Goal: Navigation & Orientation: Find specific page/section

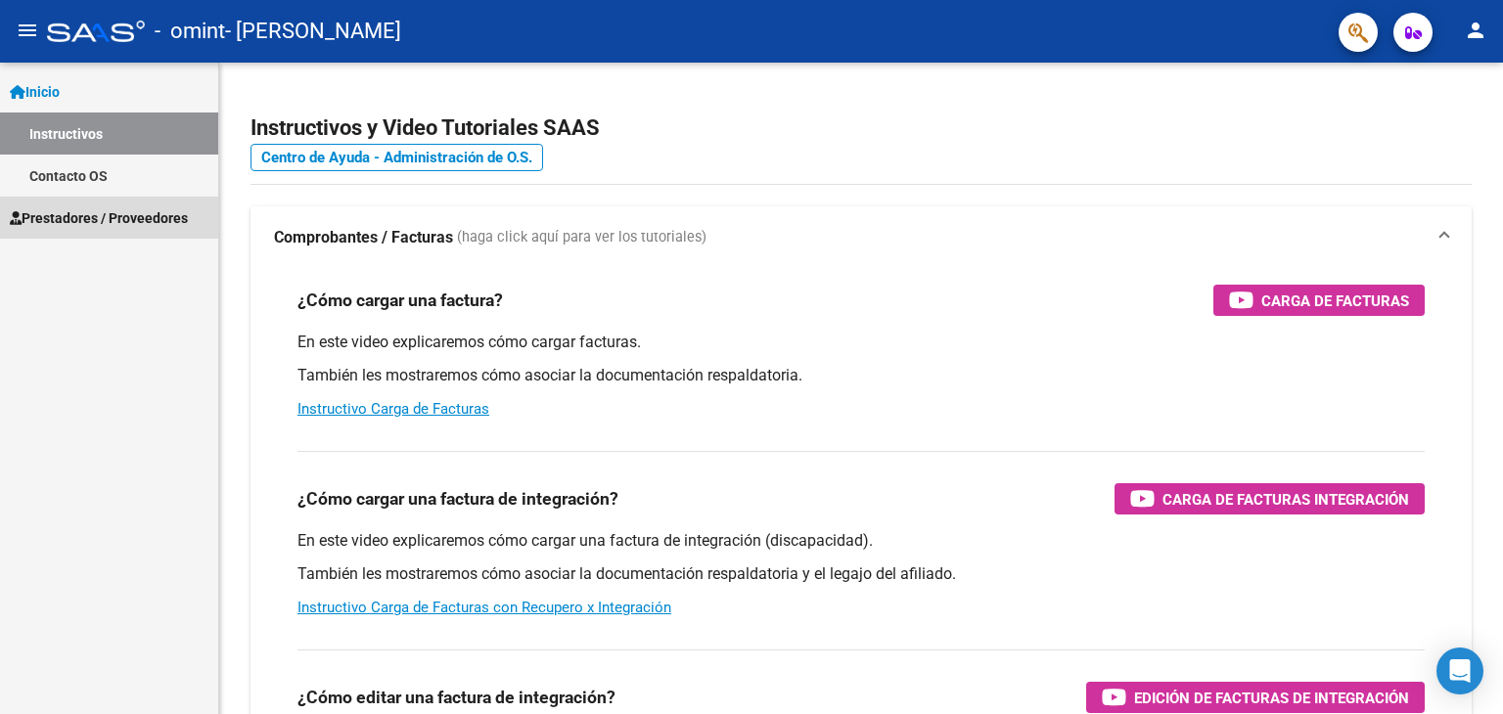
click at [146, 217] on span "Prestadores / Proveedores" at bounding box center [99, 218] width 178 height 22
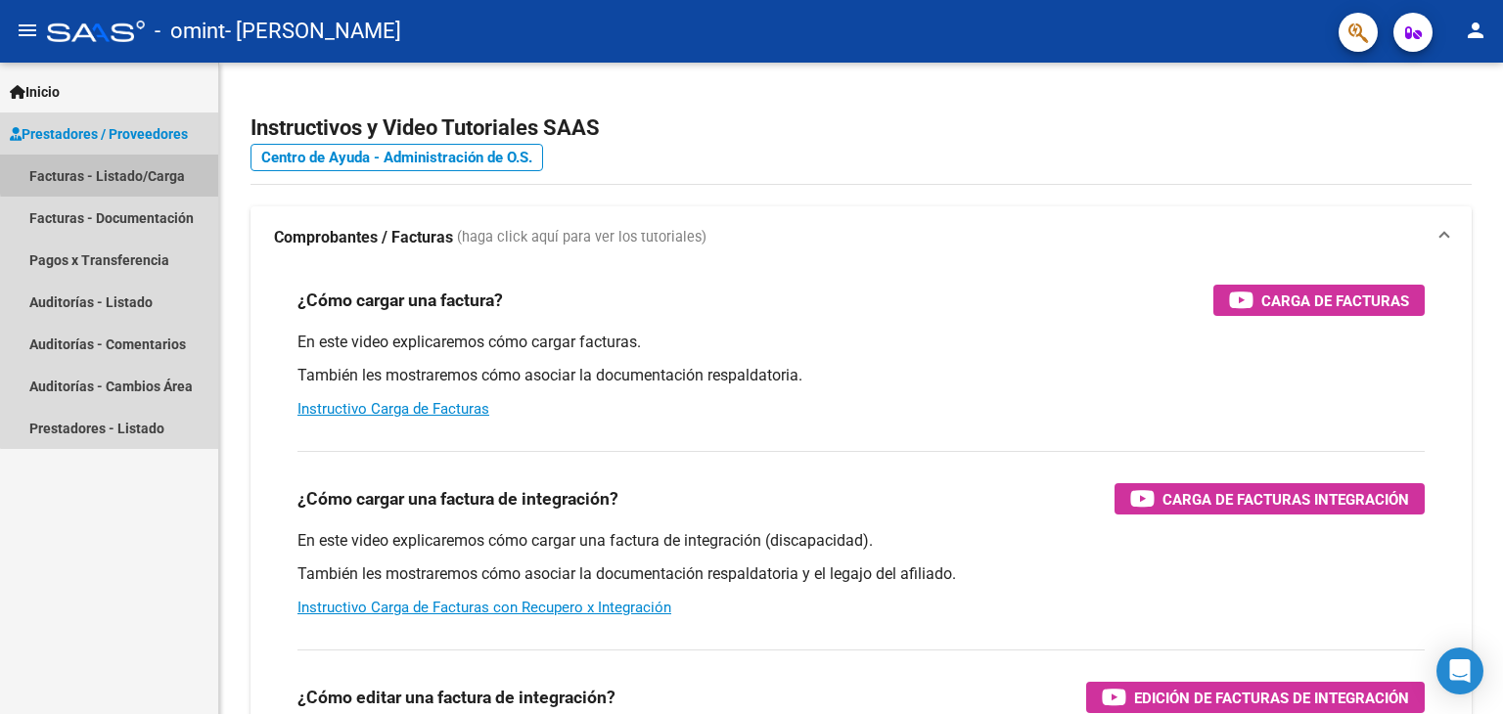
click at [152, 170] on link "Facturas - Listado/Carga" at bounding box center [109, 176] width 218 height 42
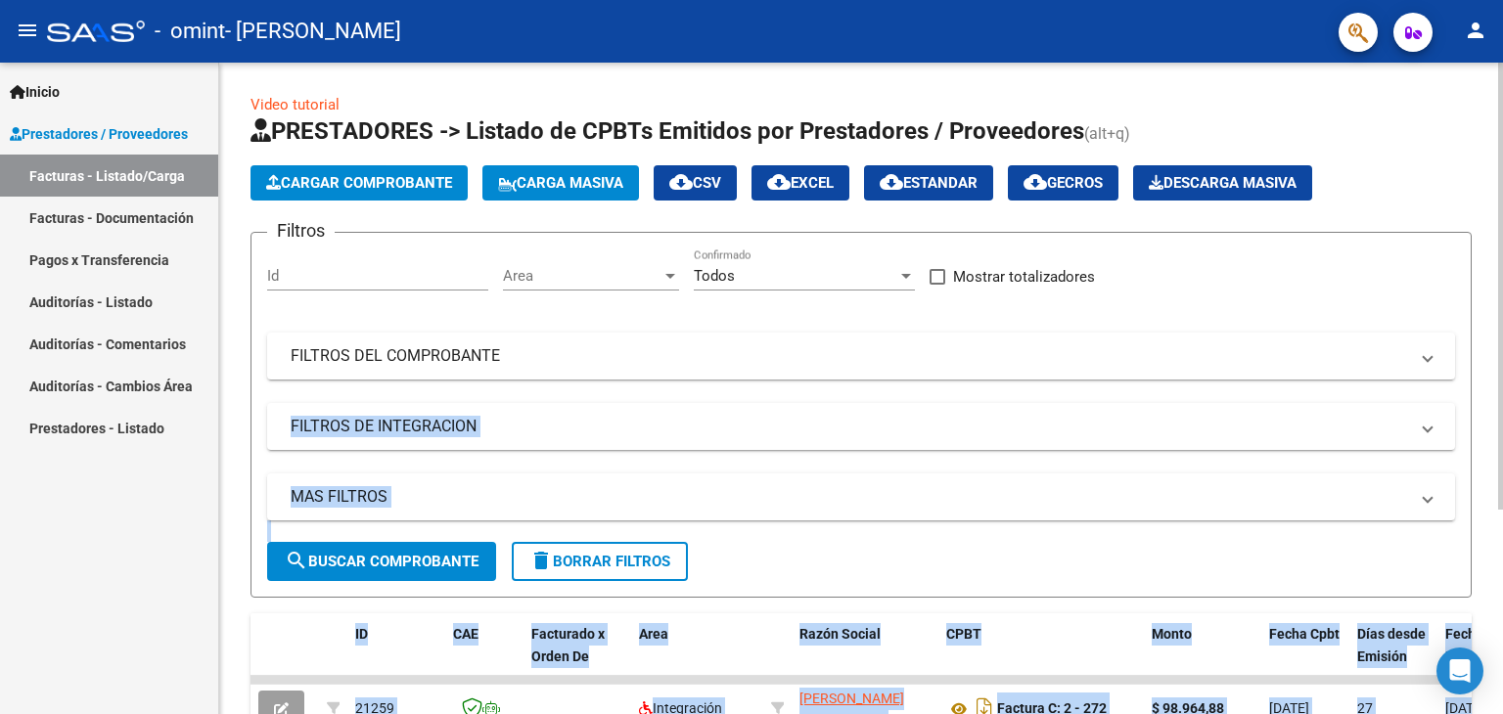
drag, startPoint x: 1495, startPoint y: 362, endPoint x: 1499, endPoint y: 451, distance: 89.1
click at [1499, 451] on div "Video tutorial PRESTADORES -> Listado de CPBTs Emitidos por Prestadores / Prove…" at bounding box center [863, 531] width 1289 height 936
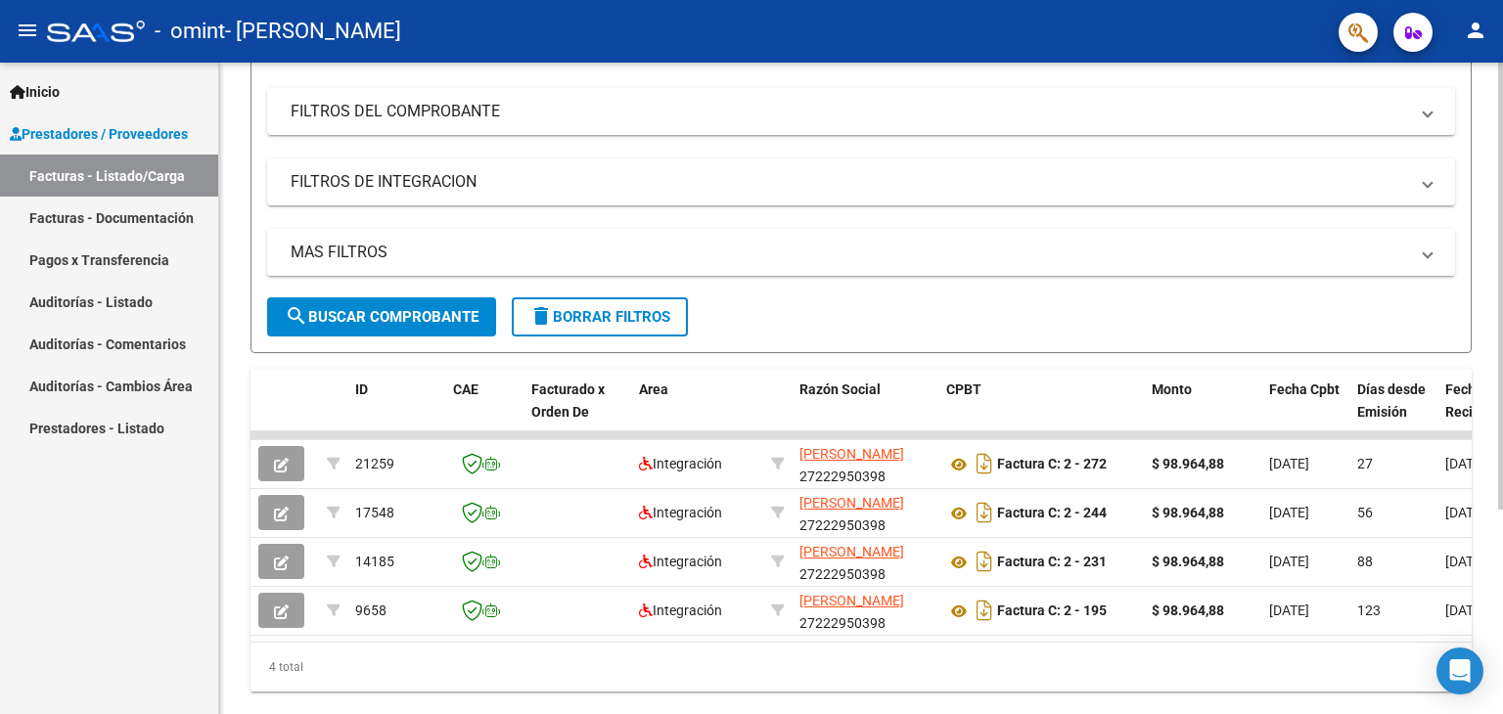
scroll to position [297, 0]
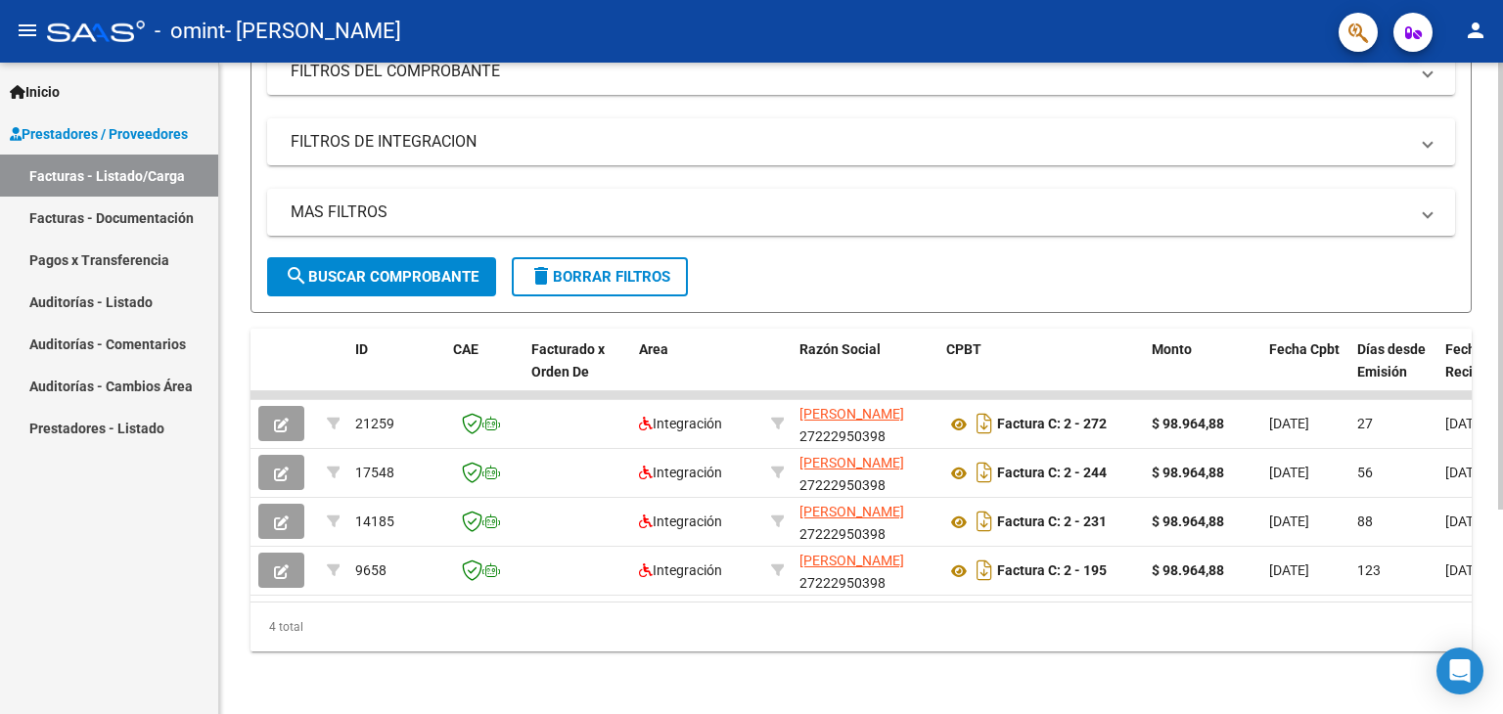
click at [1500, 701] on div at bounding box center [1500, 489] width 5 height 447
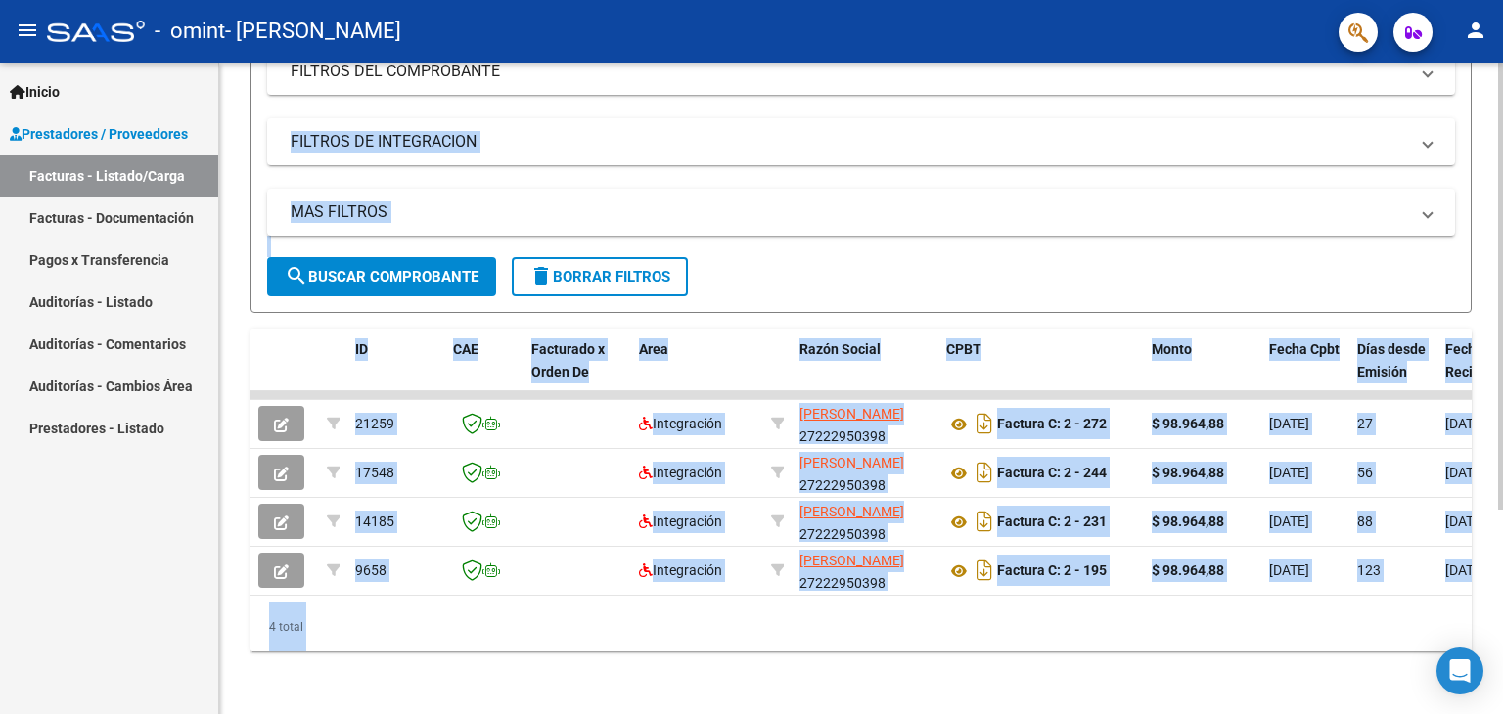
click at [1237, 639] on div "4 total" at bounding box center [860, 627] width 1221 height 49
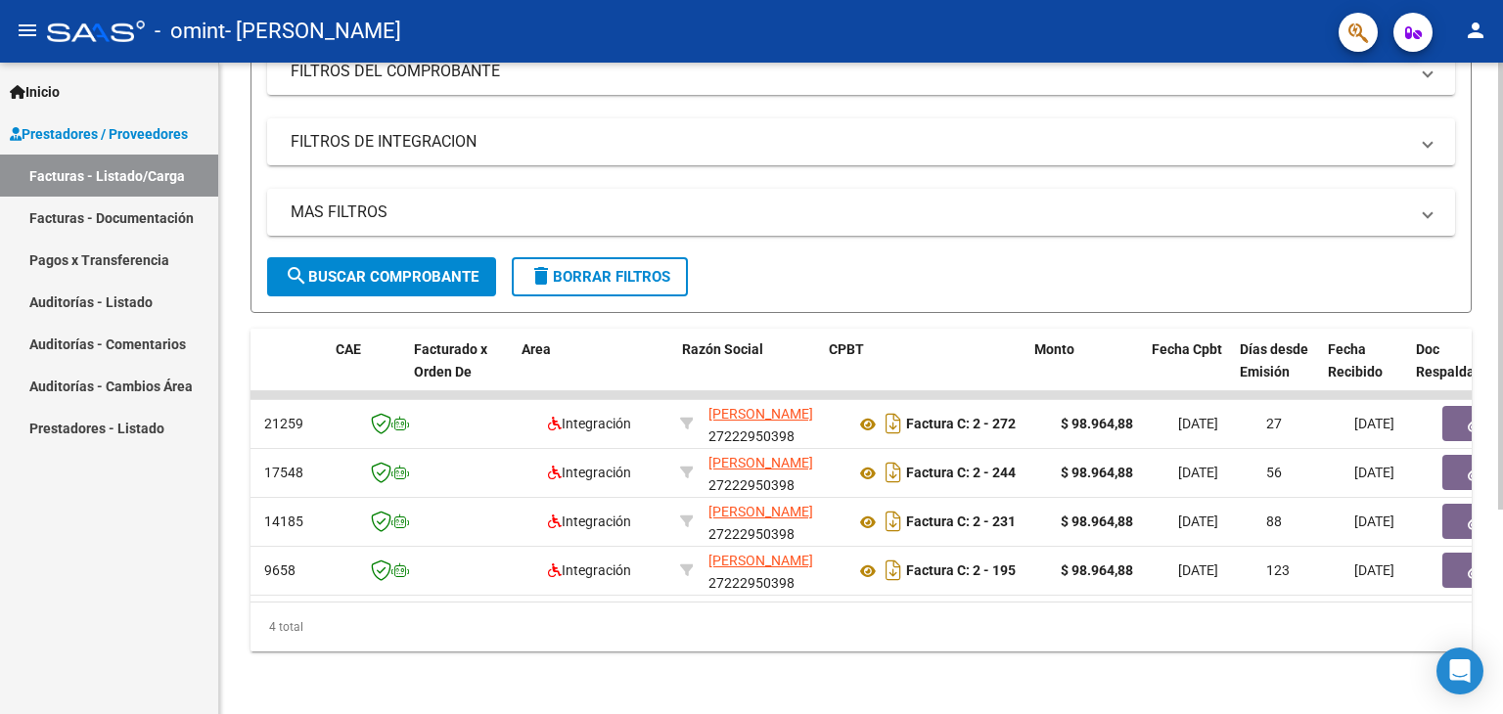
scroll to position [0, 0]
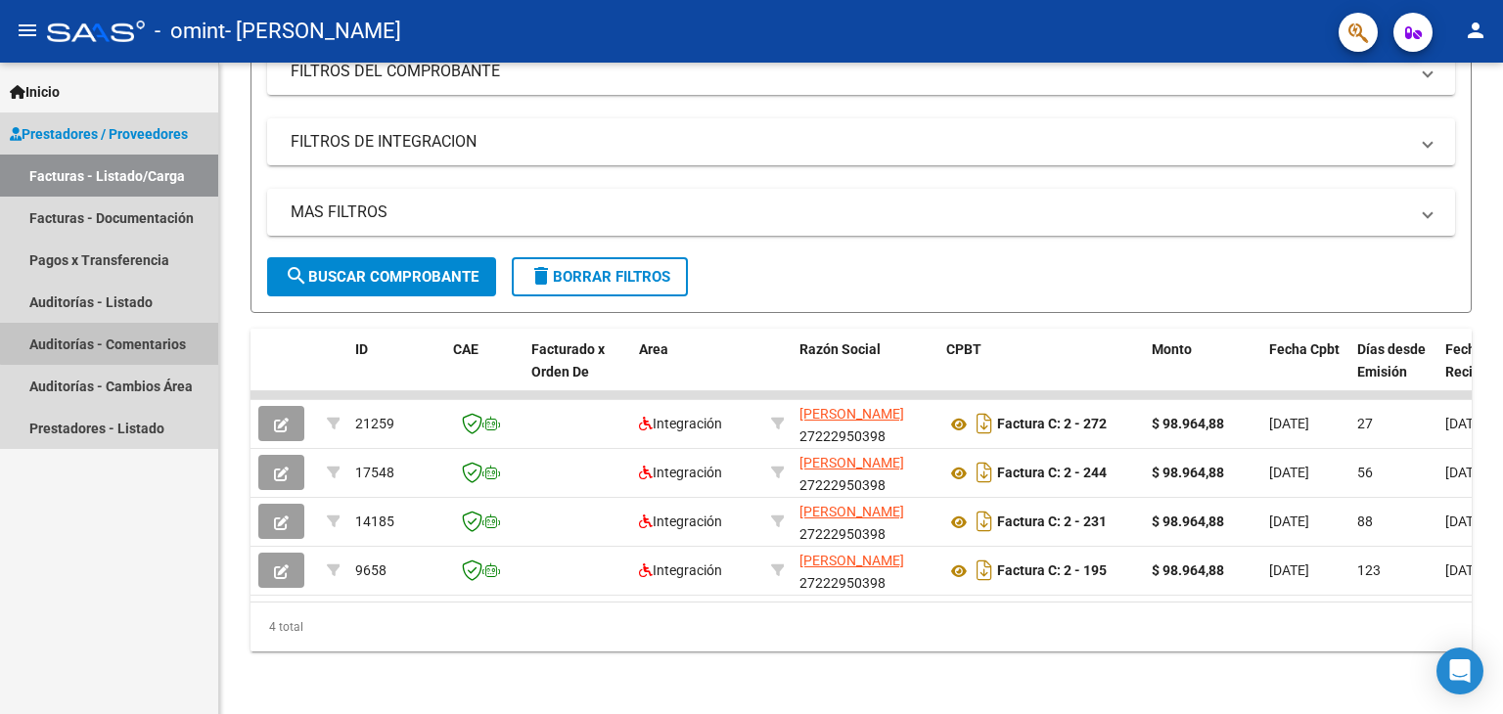
click at [137, 336] on link "Auditorías - Comentarios" at bounding box center [109, 344] width 218 height 42
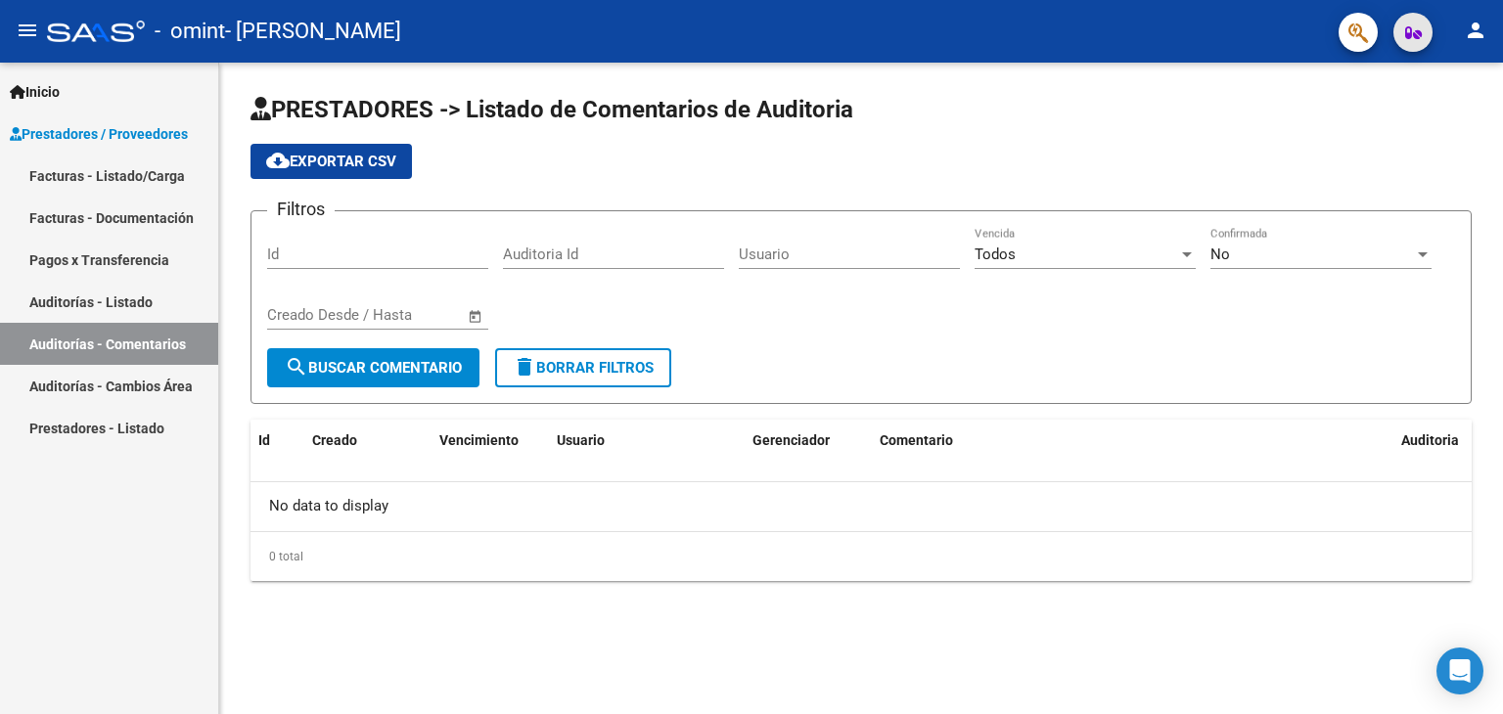
click at [1417, 25] on icon "button" at bounding box center [1413, 32] width 17 height 15
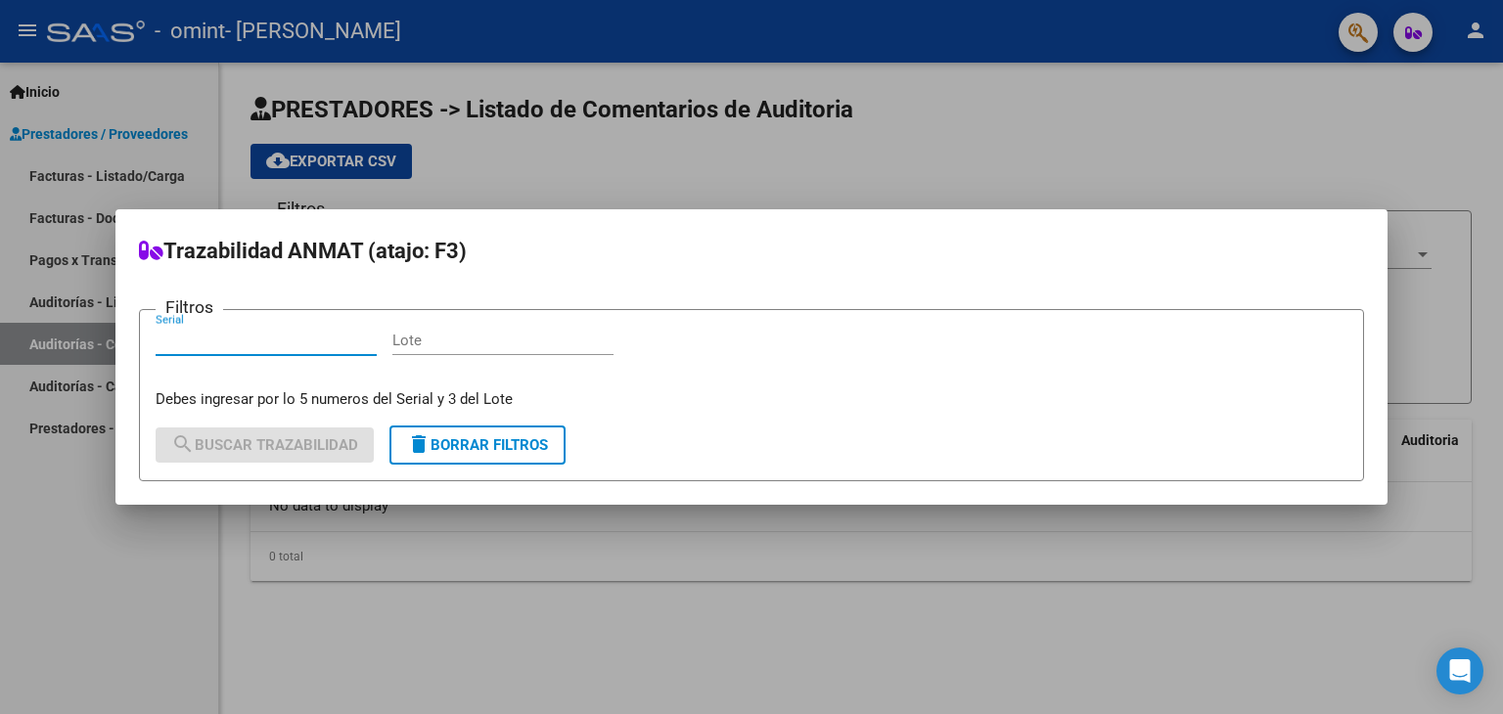
click at [1370, 31] on div at bounding box center [751, 357] width 1503 height 714
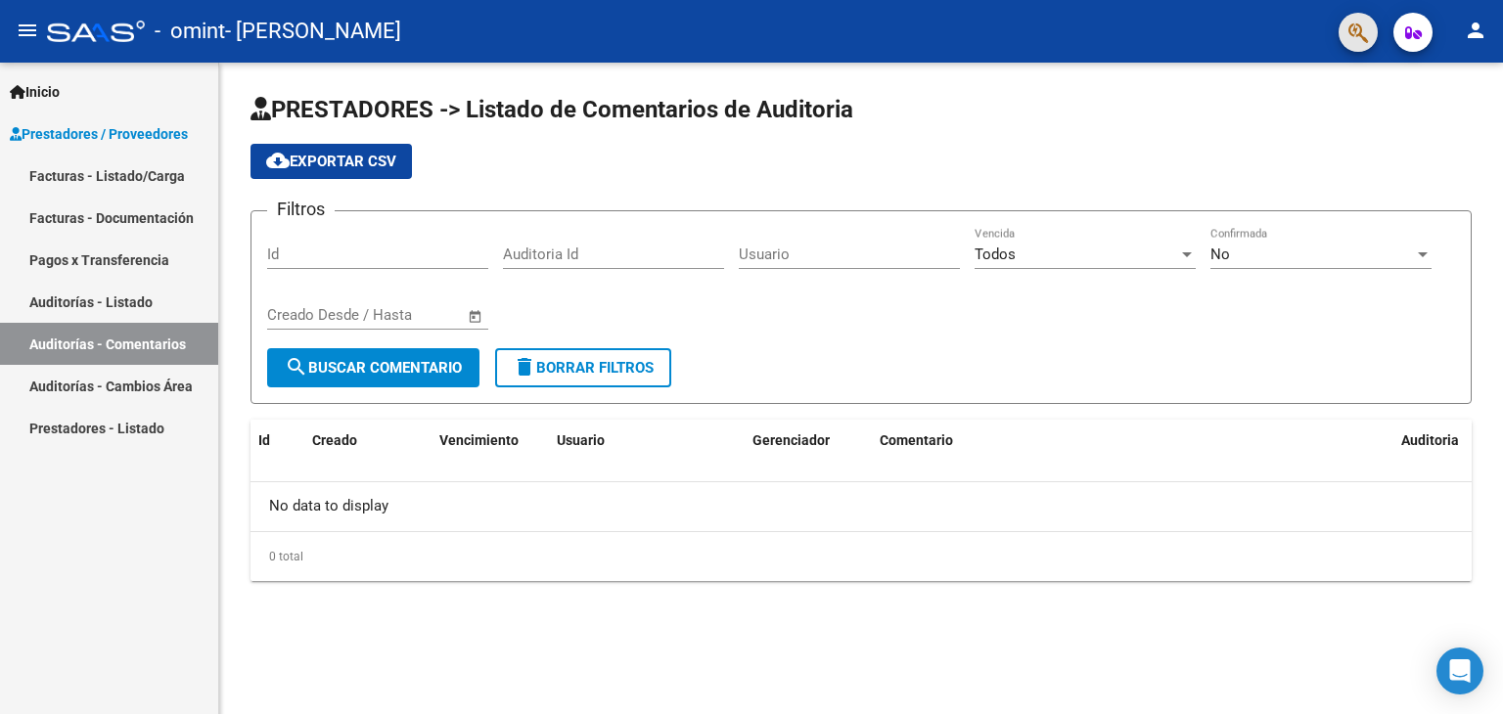
click at [1370, 31] on button "button" at bounding box center [1357, 32] width 39 height 39
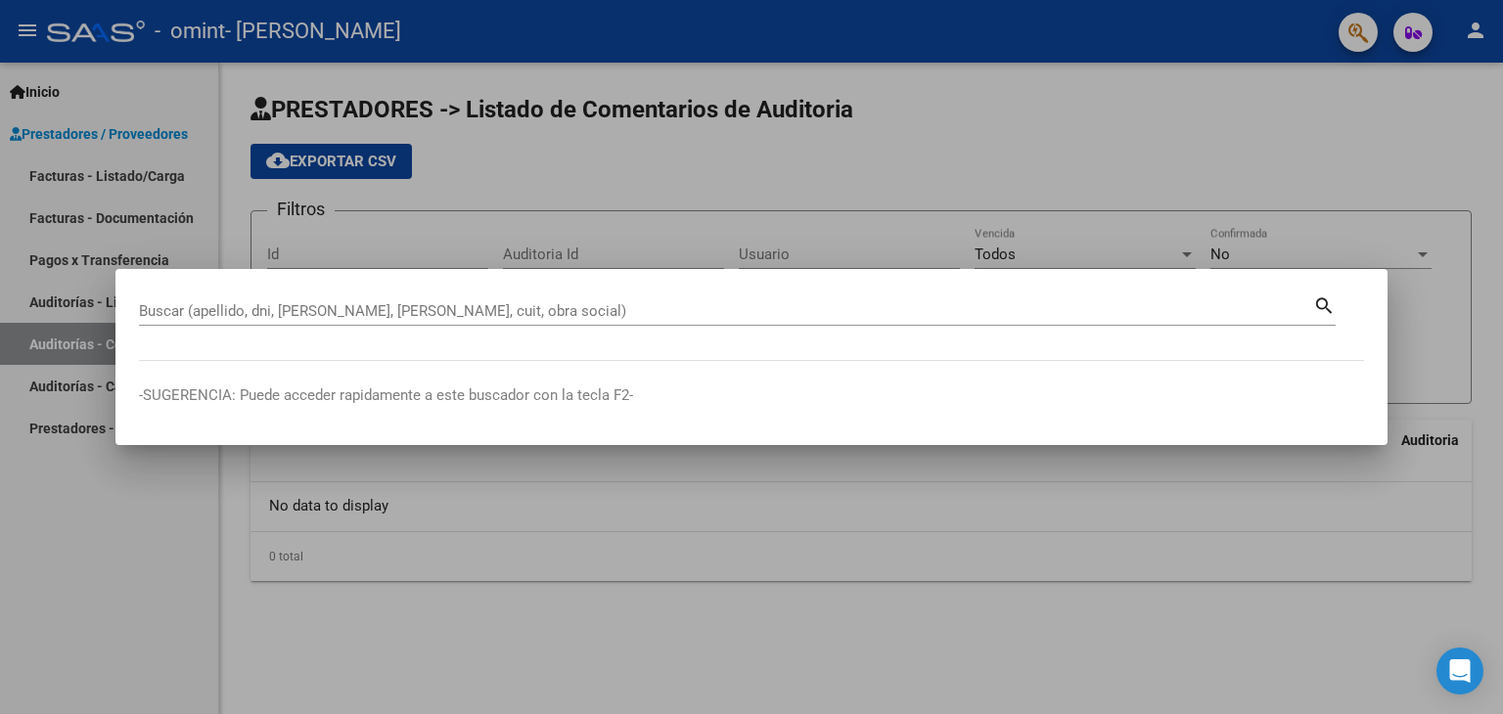
click at [158, 157] on div at bounding box center [751, 357] width 1503 height 714
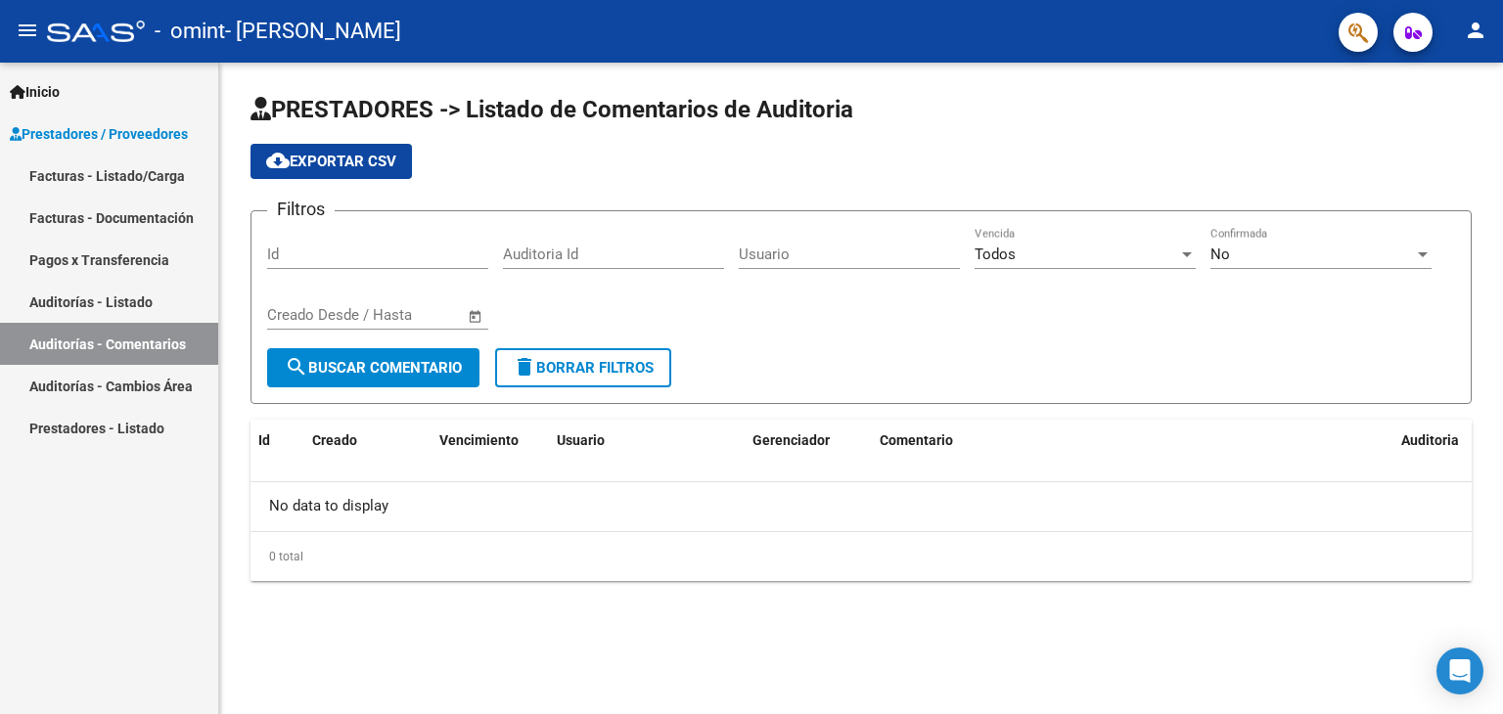
click at [159, 173] on link "Facturas - Listado/Carga" at bounding box center [109, 176] width 218 height 42
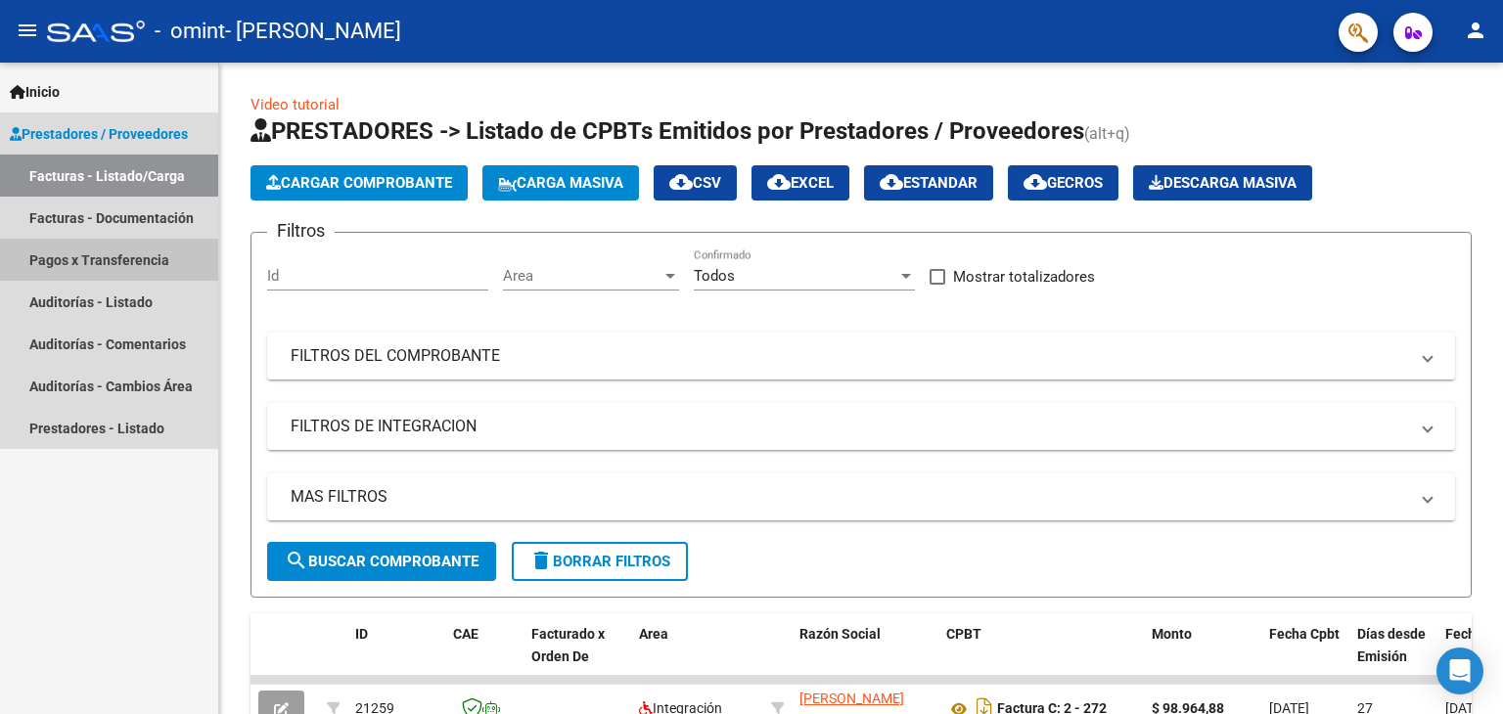
click at [105, 263] on link "Pagos x Transferencia" at bounding box center [109, 260] width 218 height 42
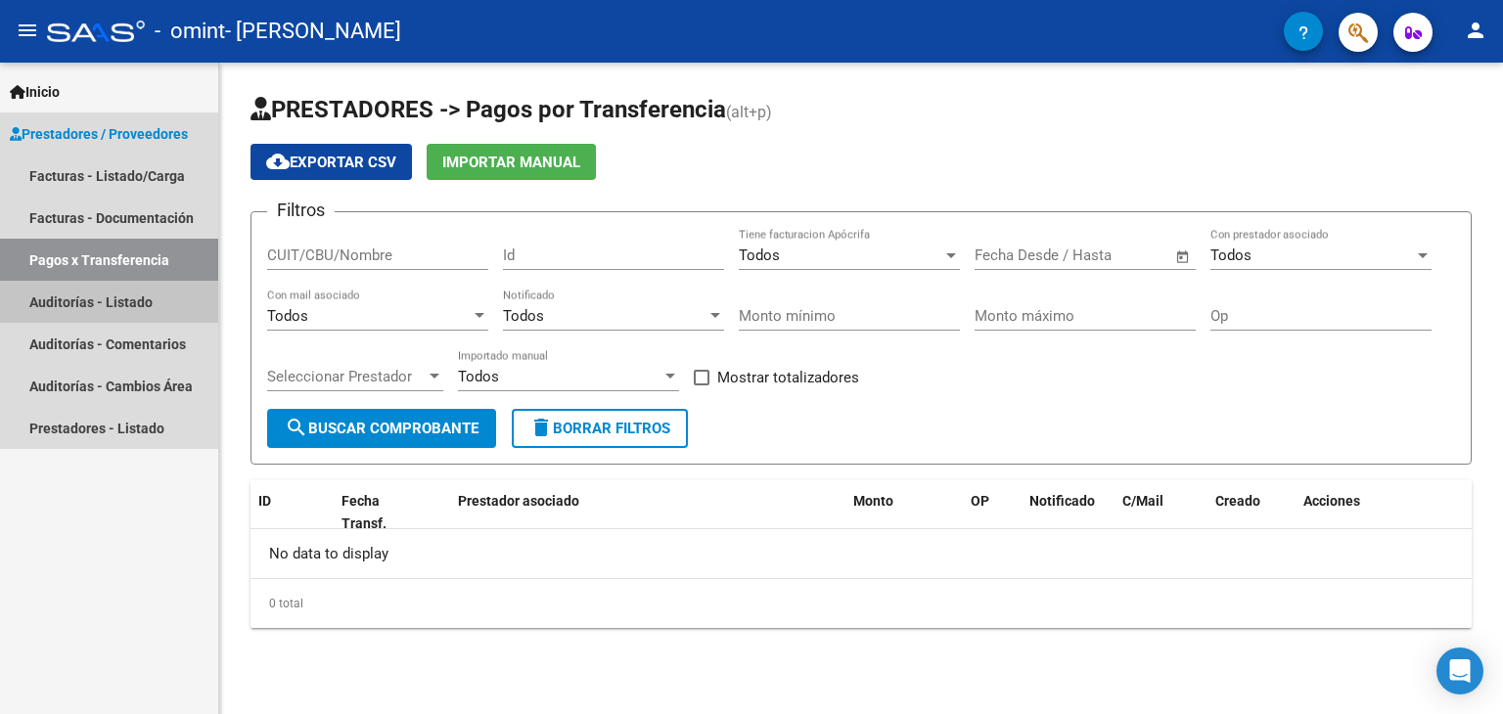
click at [94, 299] on link "Auditorías - Listado" at bounding box center [109, 302] width 218 height 42
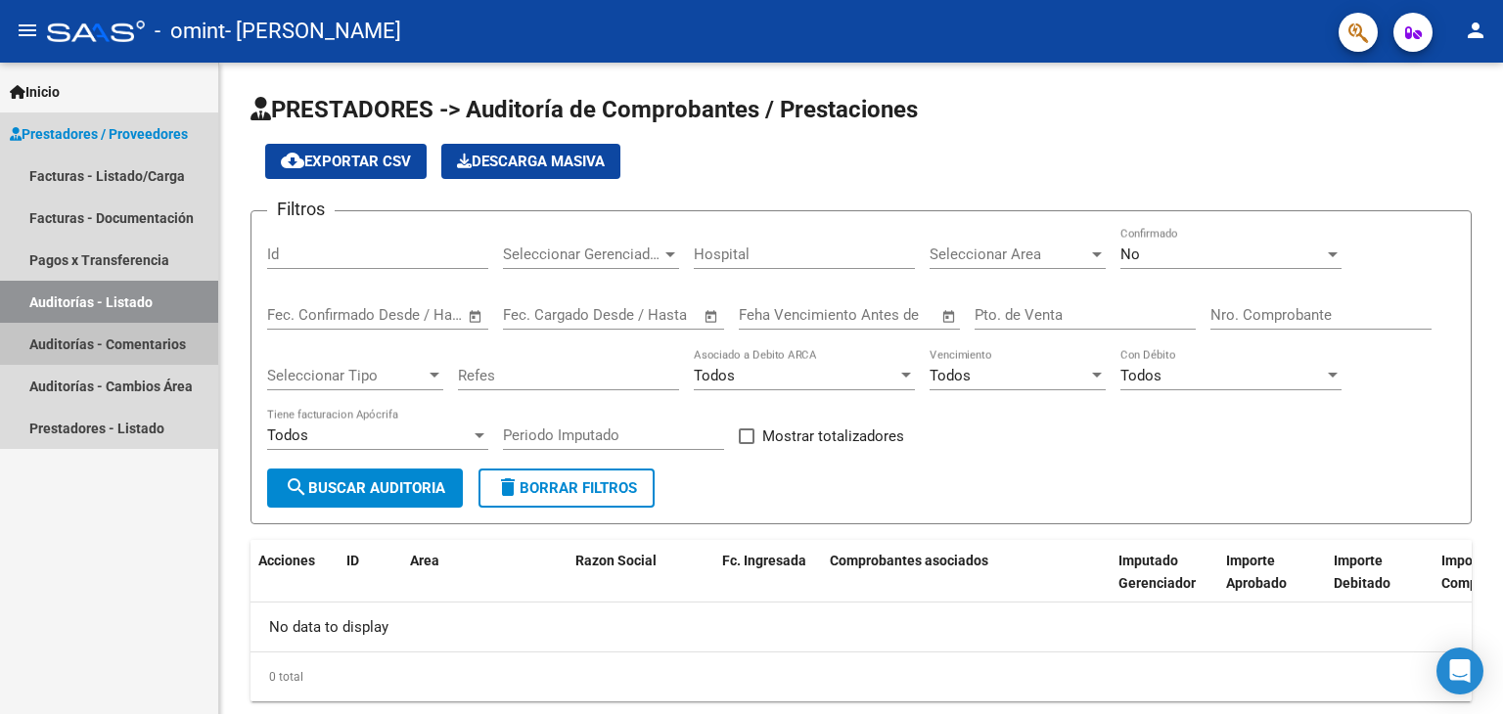
click at [80, 345] on link "Auditorías - Comentarios" at bounding box center [109, 344] width 218 height 42
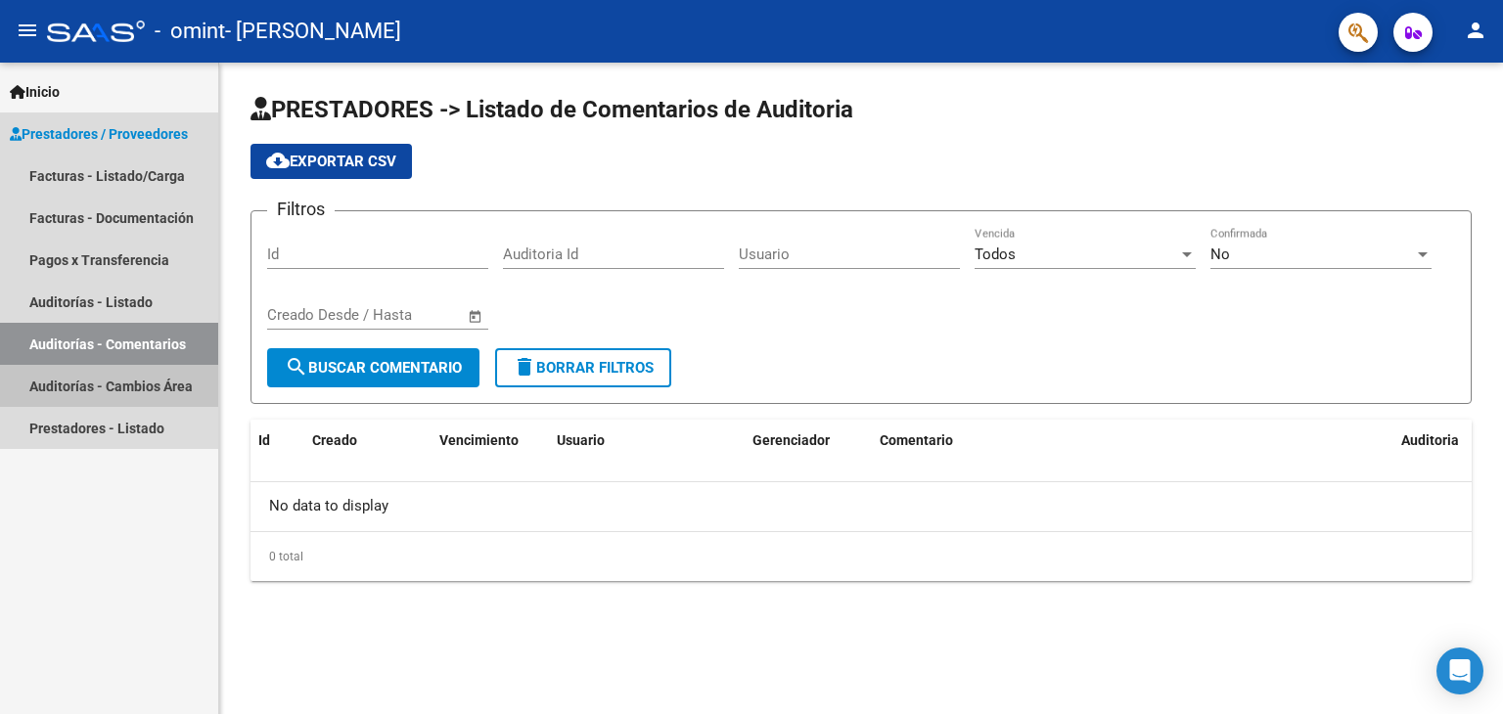
click at [74, 372] on link "Auditorías - Cambios Área" at bounding box center [109, 386] width 218 height 42
